Goal: Find specific page/section: Locate a particular part of the current website

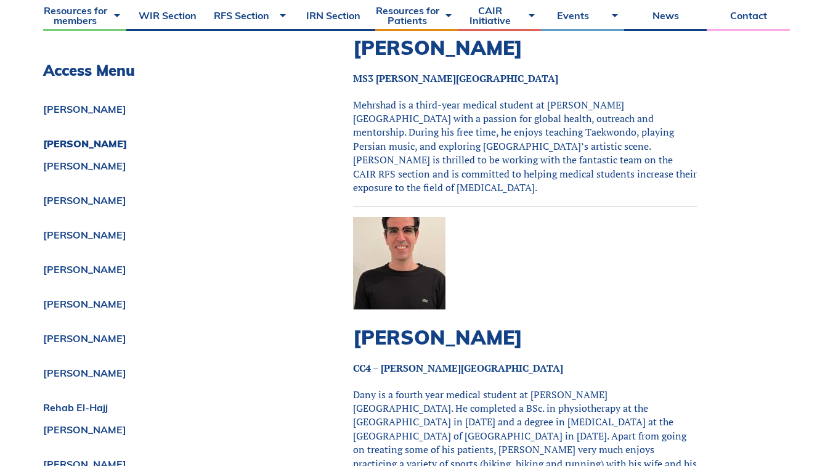
scroll to position [784, 0]
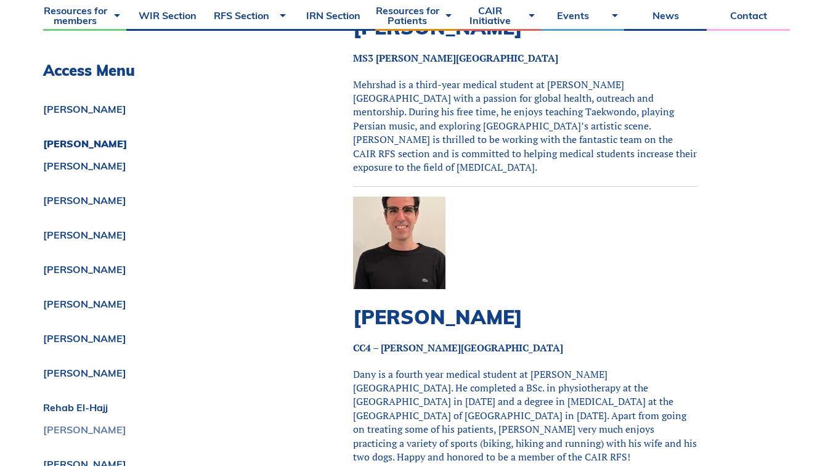
click at [110, 431] on link "[PERSON_NAME]" at bounding box center [167, 430] width 248 height 10
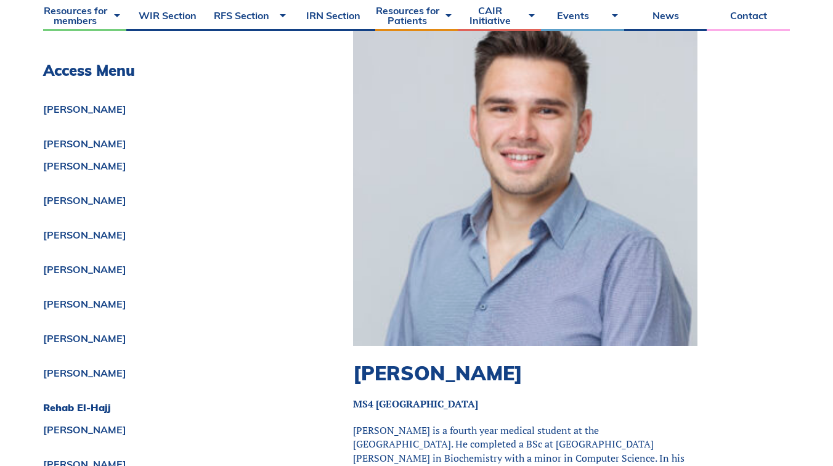
scroll to position [5335, 0]
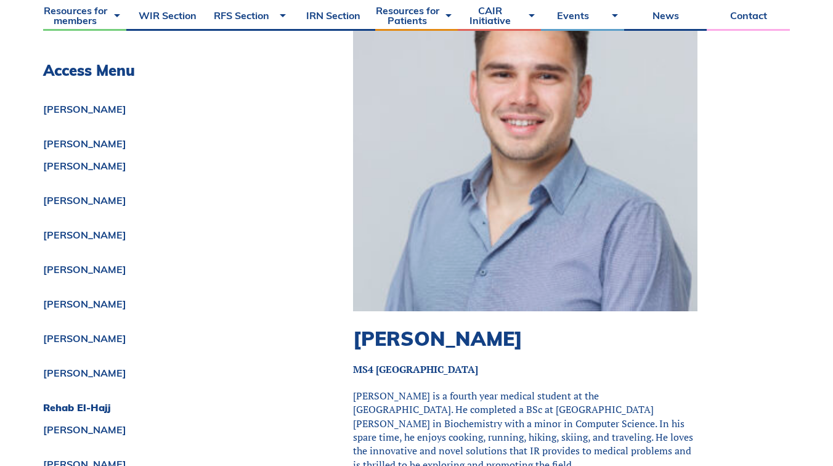
click at [417, 327] on h2 "[PERSON_NAME]" at bounding box center [525, 338] width 344 height 23
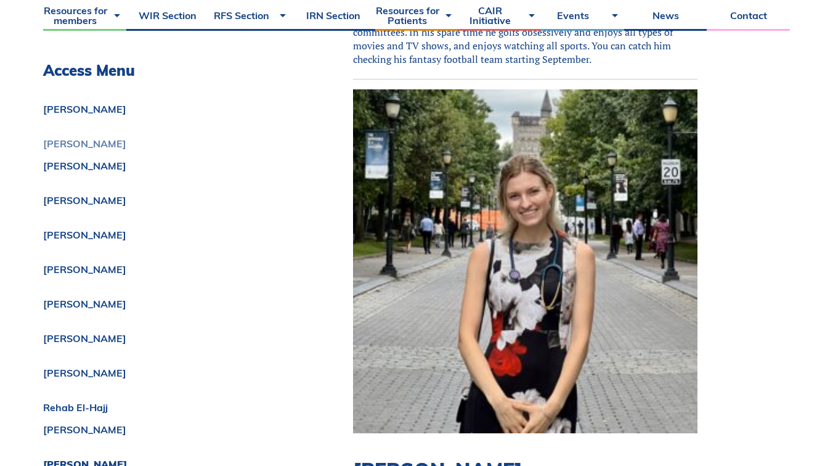
scroll to position [6333, 0]
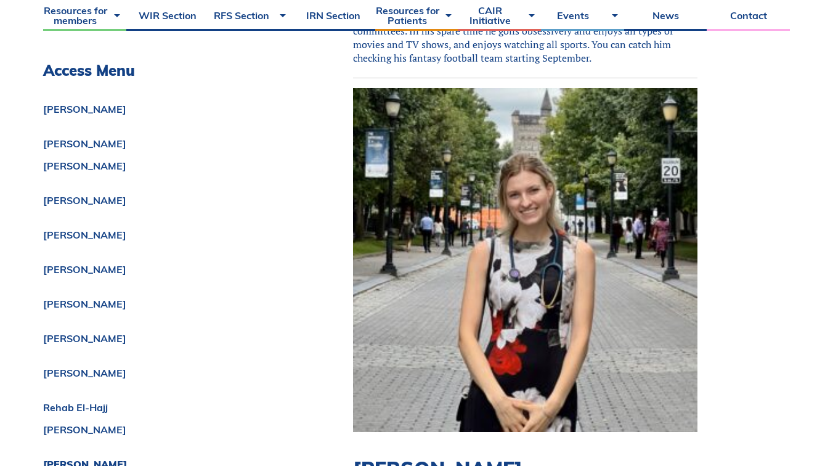
click at [494, 457] on h2 "[PERSON_NAME]" at bounding box center [525, 468] width 344 height 23
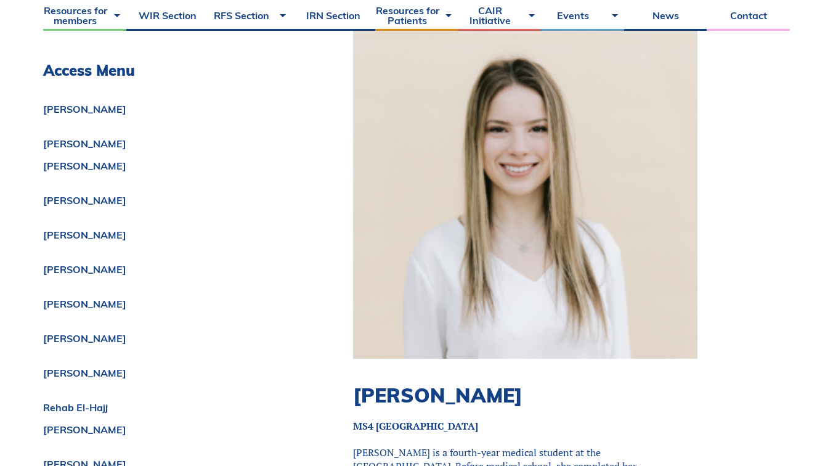
scroll to position [6960, 0]
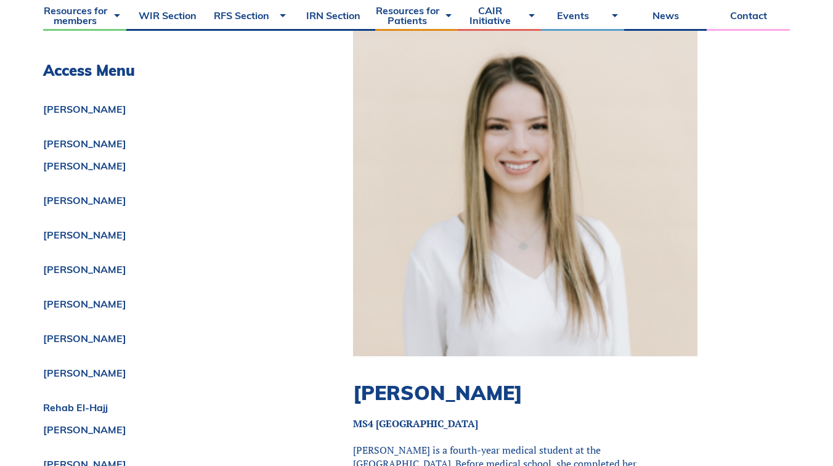
click at [418, 381] on h2 "[PERSON_NAME]" at bounding box center [525, 392] width 344 height 23
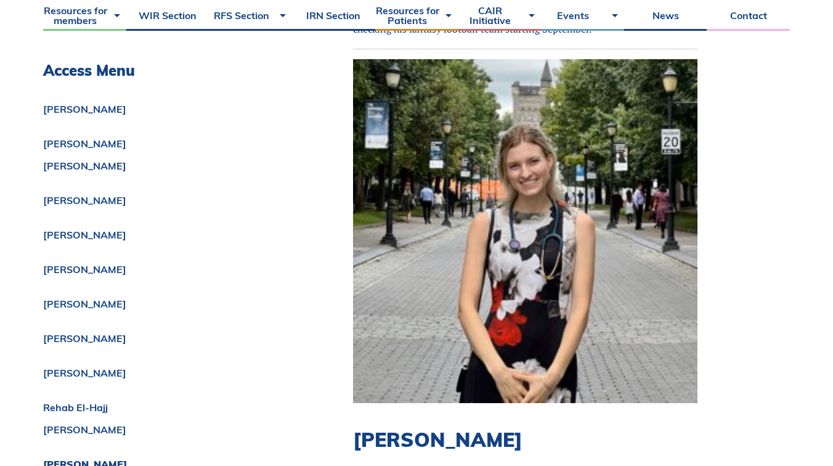
scroll to position [6304, 0]
